Goal: Transaction & Acquisition: Purchase product/service

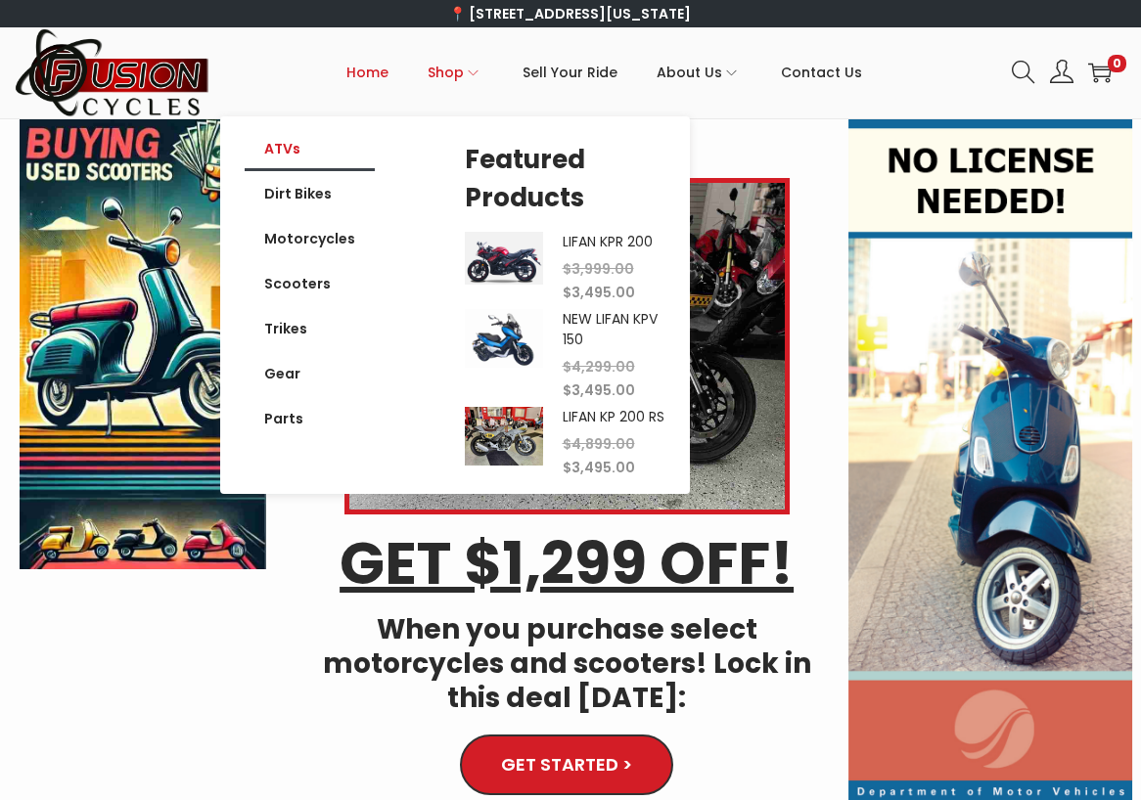
click at [296, 136] on link "ATVs" at bounding box center [310, 148] width 130 height 45
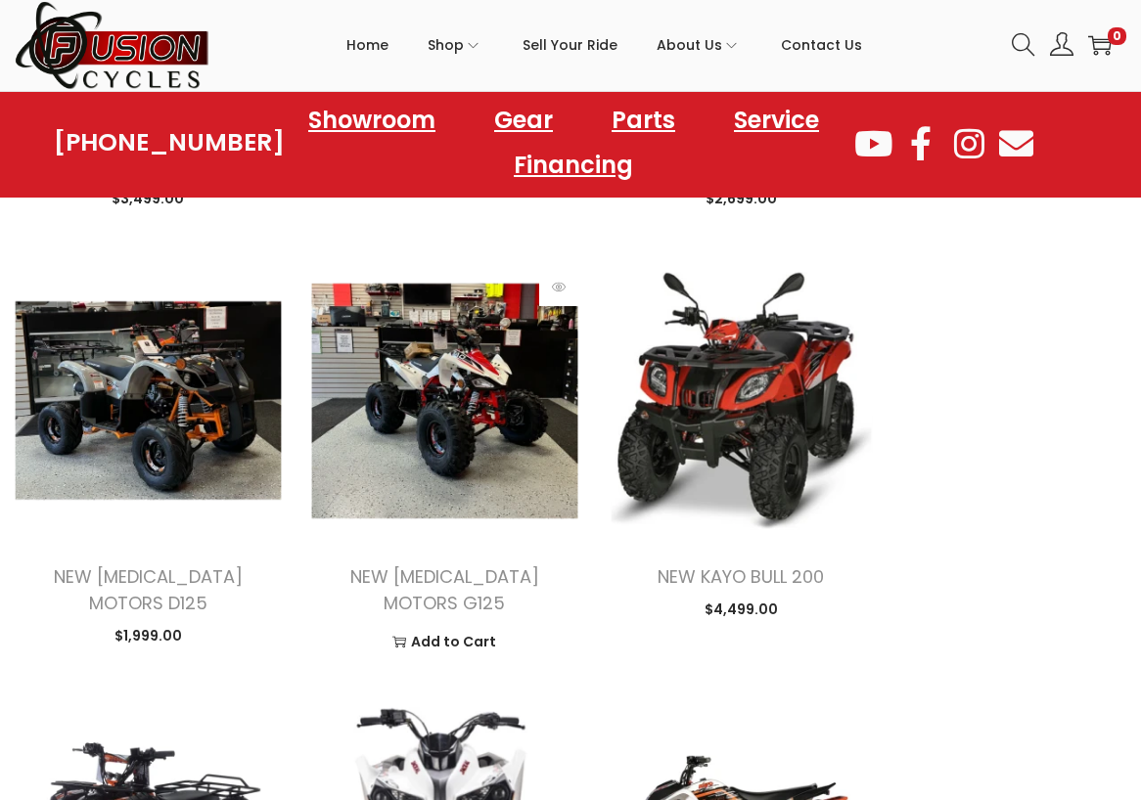
click at [476, 427] on img at bounding box center [444, 400] width 267 height 267
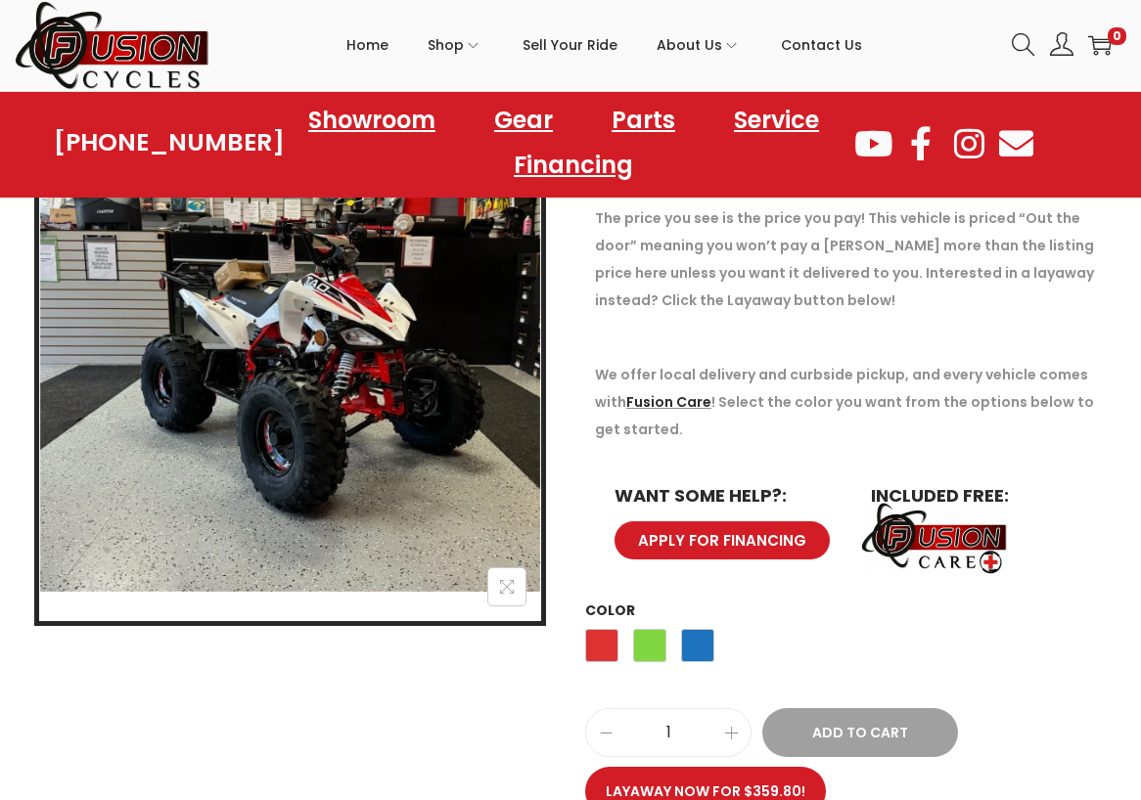
scroll to position [196, 0]
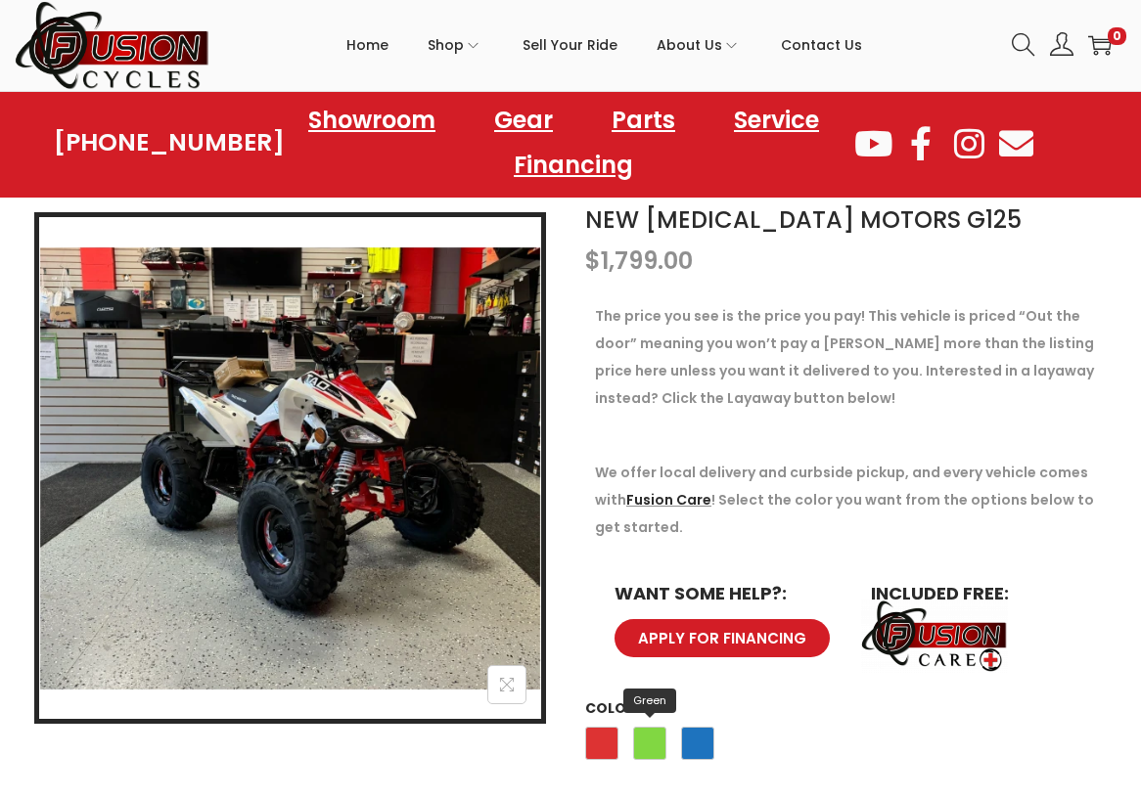
click at [649, 741] on span "Green" at bounding box center [649, 743] width 33 height 33
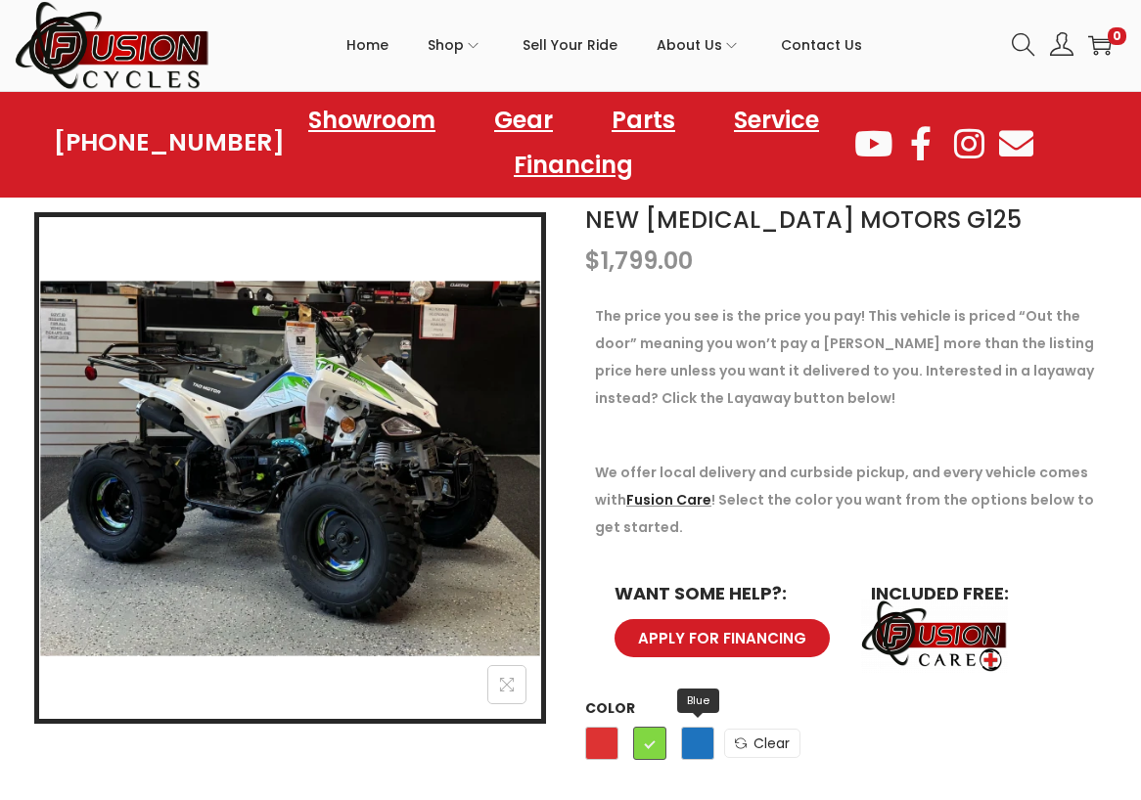
click at [706, 745] on span "Blue" at bounding box center [697, 743] width 33 height 33
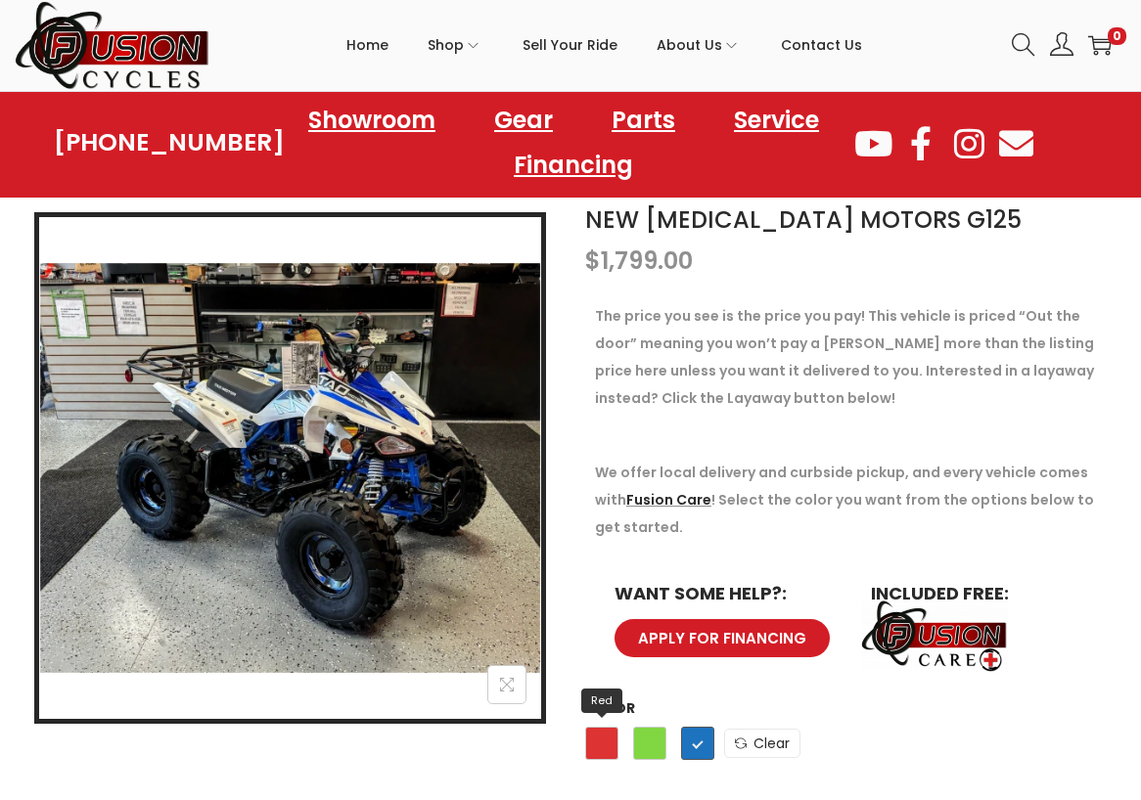
click at [610, 745] on span "Red" at bounding box center [601, 743] width 33 height 33
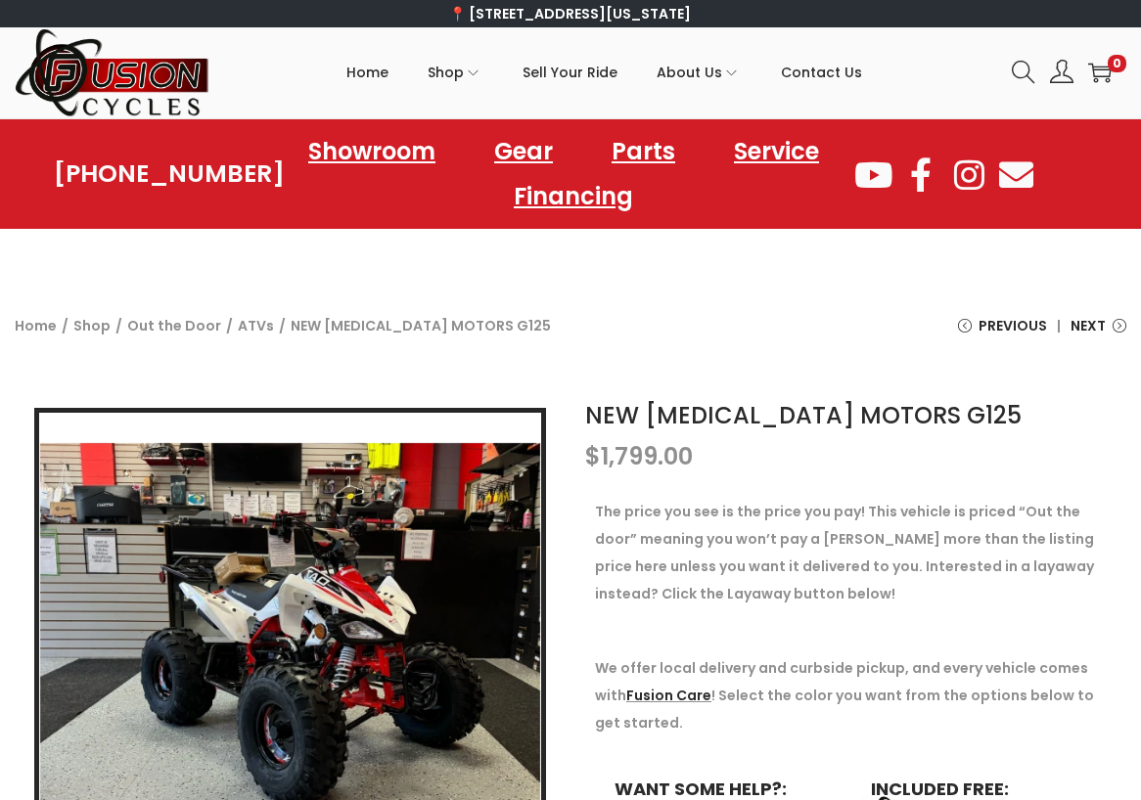
scroll to position [294, 0]
